Goal: Complete application form

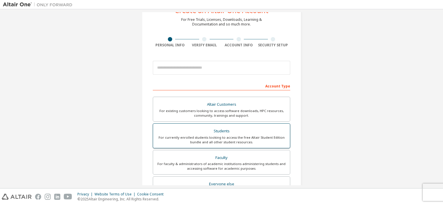
scroll to position [19, 0]
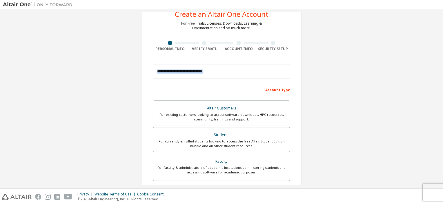
drag, startPoint x: 207, startPoint y: 84, endPoint x: 212, endPoint y: 79, distance: 7.0
click at [212, 79] on form "This is a federated email. No need to register a new account. You should be abl…" at bounding box center [222, 175] width 138 height 227
click at [212, 79] on div at bounding box center [222, 72] width 138 height 20
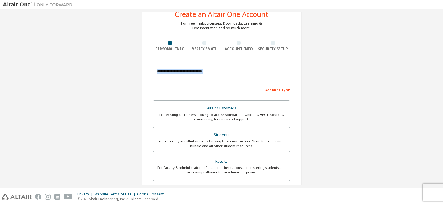
click at [204, 75] on input "email" at bounding box center [222, 72] width 138 height 14
type input "**********"
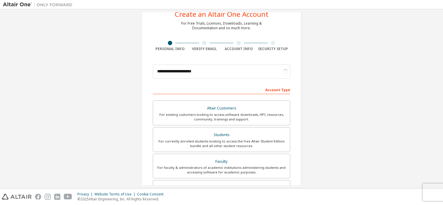
click at [218, 86] on div "Account Type" at bounding box center [222, 89] width 138 height 9
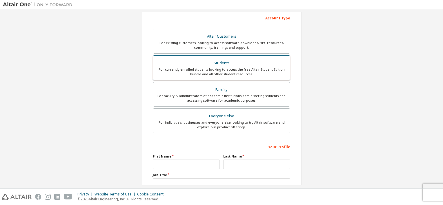
click at [244, 74] on div "For currently enrolled students looking to access the free Altair Student Editi…" at bounding box center [222, 71] width 130 height 9
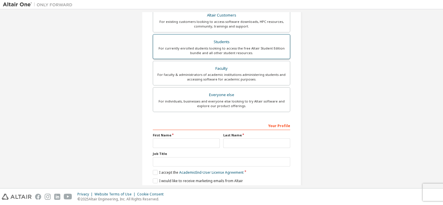
scroll to position [132, 0]
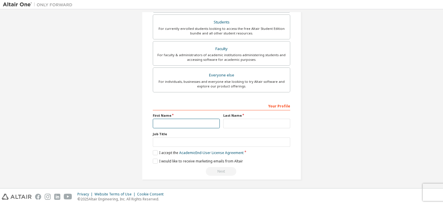
click at [167, 127] on input "text" at bounding box center [186, 124] width 67 height 10
type input "******"
click at [244, 125] on input "text" at bounding box center [256, 124] width 67 height 10
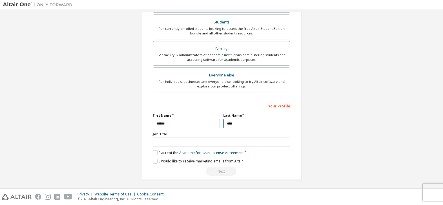
type input "****"
click at [203, 130] on div "Your Profile First Name ****** Last Name **** Job Title Please provide State/Pr…" at bounding box center [222, 138] width 138 height 75
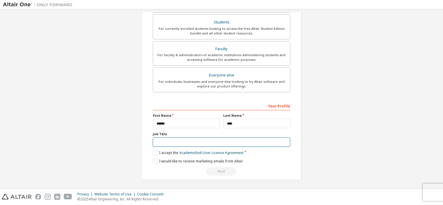
click at [166, 144] on input "text" at bounding box center [222, 143] width 138 height 10
click at [150, 137] on div "**********" at bounding box center [222, 33] width 160 height 293
click at [153, 151] on label "I accept the Academic End-User License Agreement" at bounding box center [198, 153] width 91 height 5
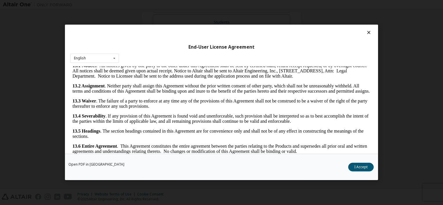
scroll to position [11, 0]
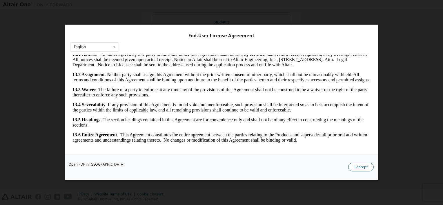
click at [353, 165] on button "I Accept" at bounding box center [361, 167] width 26 height 9
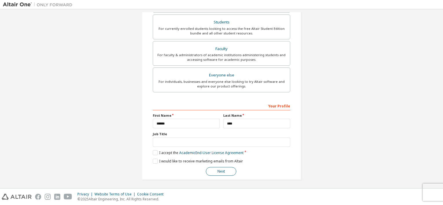
click at [224, 170] on button "Next" at bounding box center [221, 171] width 30 height 9
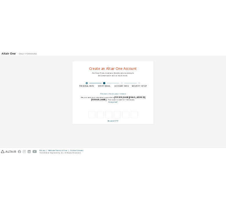
scroll to position [0, 0]
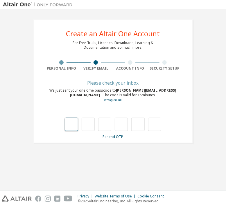
click at [77, 130] on input "text" at bounding box center [71, 124] width 13 height 13
click at [76, 123] on input "text" at bounding box center [71, 124] width 13 height 13
type input "*"
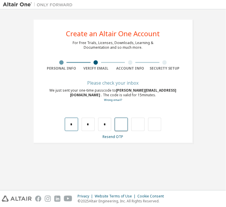
type input "*"
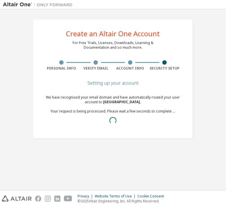
click at [81, 74] on div "Create an Altair One Account For Free Trials, Licenses, Downloads, Learning & D…" at bounding box center [113, 79] width 160 height 120
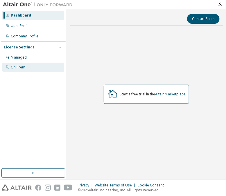
click at [16, 68] on div "On Prem" at bounding box center [18, 67] width 15 height 5
